Goal: Navigation & Orientation: Find specific page/section

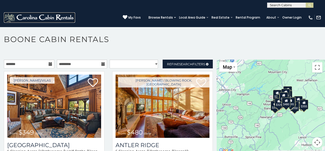
click at [12, 15] on img at bounding box center [39, 17] width 71 height 10
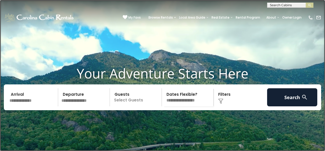
click at [77, 27] on link at bounding box center [162, 75] width 325 height 151
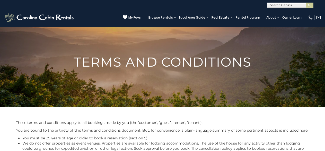
scroll to position [7, 0]
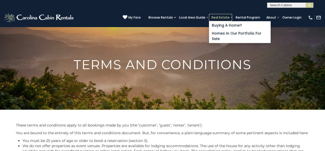
click at [226, 15] on link "Real Estate" at bounding box center [220, 17] width 23 height 7
